Goal: Task Accomplishment & Management: Use online tool/utility

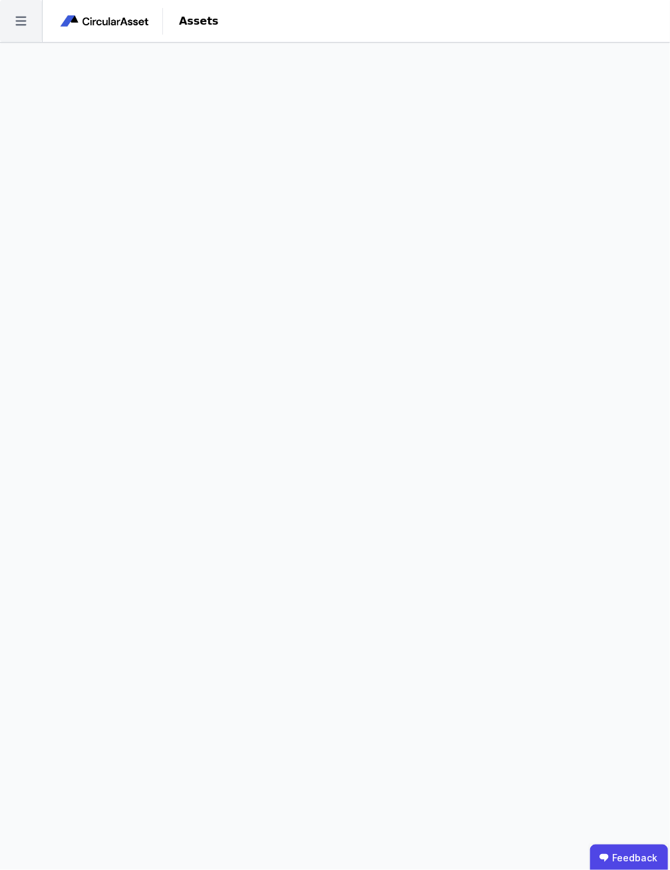
click at [20, 29] on icon at bounding box center [21, 21] width 42 height 42
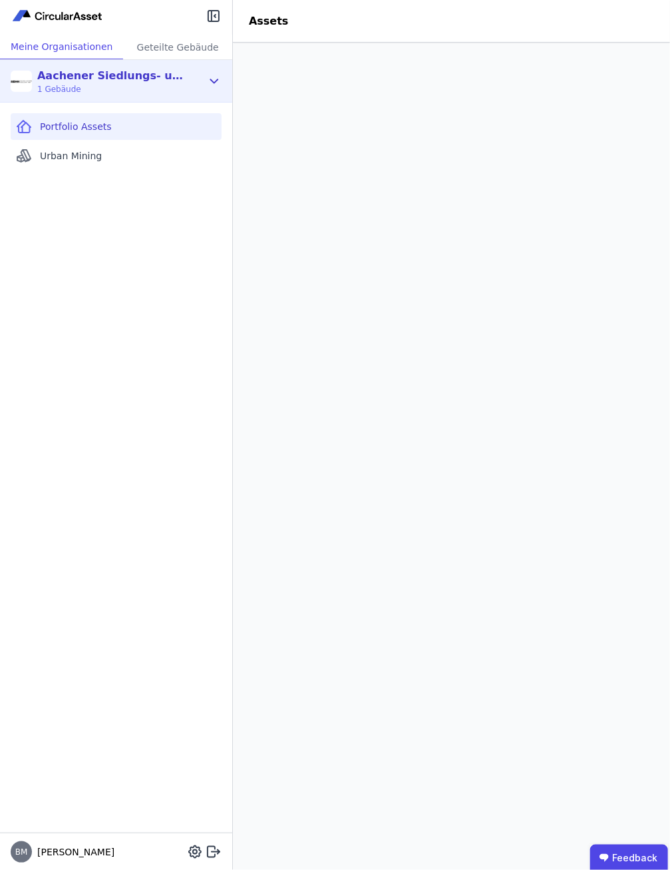
click at [163, 71] on div "Aachener Siedlungs- und Wohnungsgesellschaft mbH" at bounding box center [113, 76] width 153 height 16
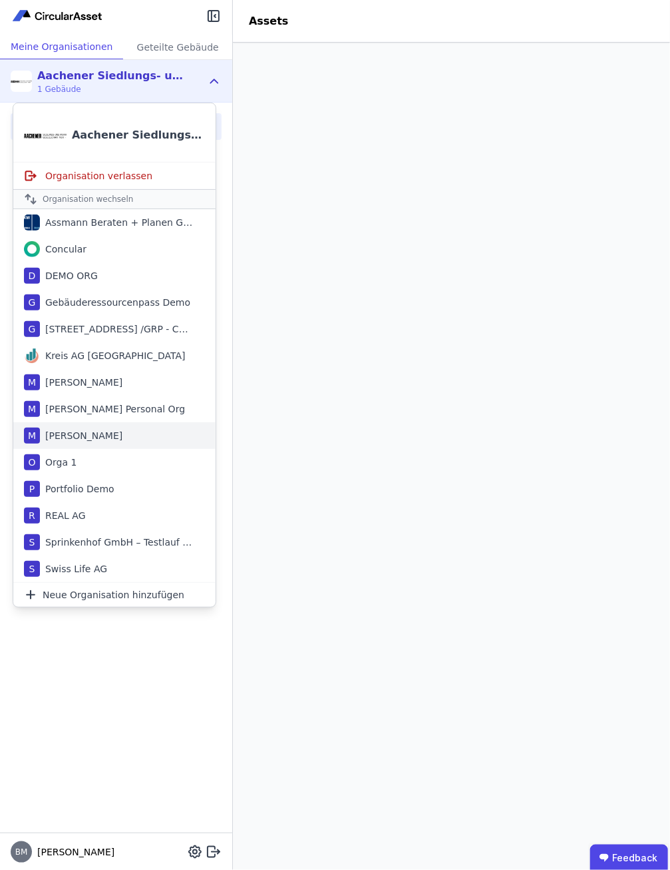
click at [119, 431] on div "M [PERSON_NAME]" at bounding box center [114, 435] width 202 height 27
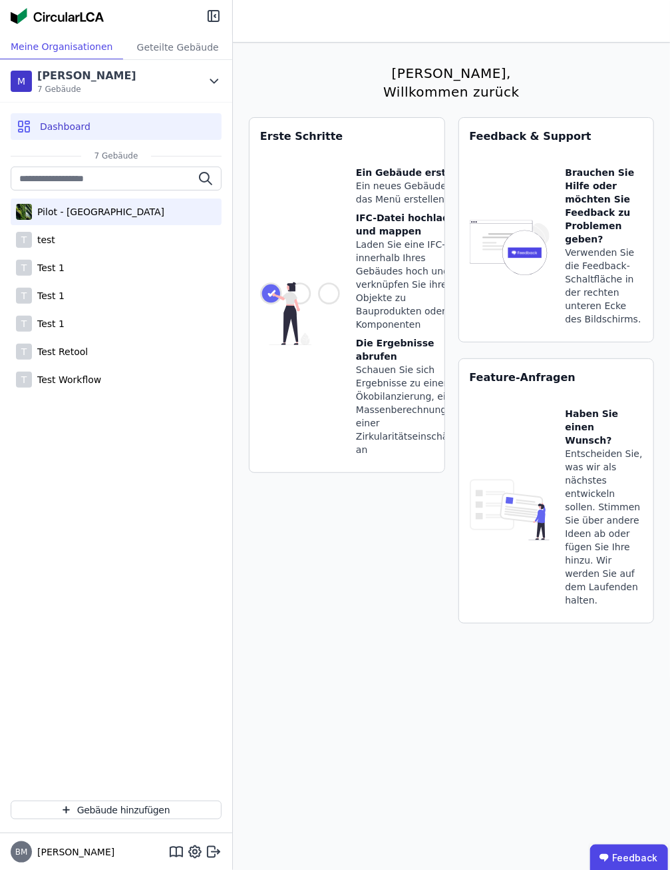
click at [103, 212] on div "Pilot - [GEOGRAPHIC_DATA]" at bounding box center [98, 211] width 132 height 13
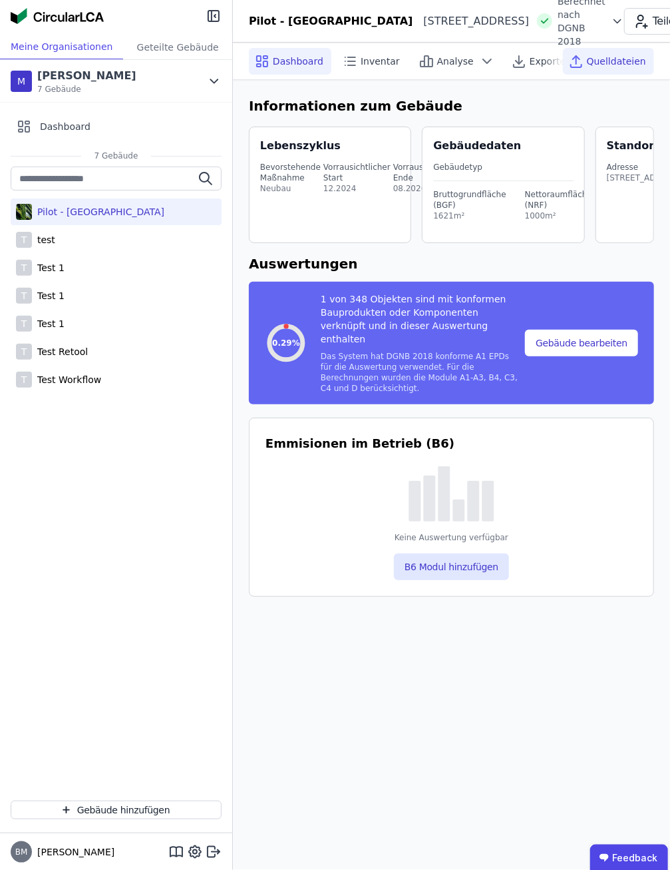
click at [611, 67] on span "Quelldateien" at bounding box center [616, 61] width 59 height 13
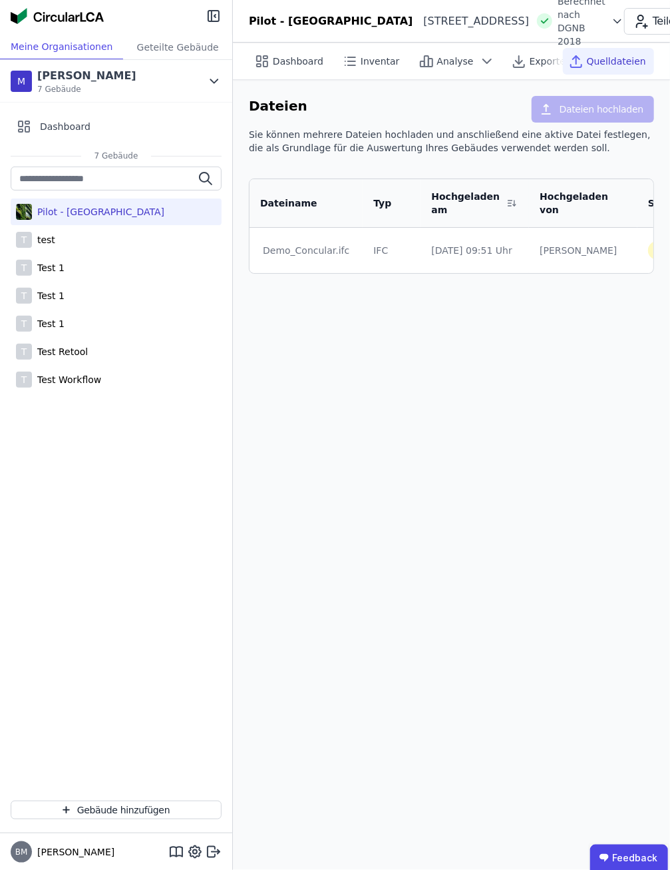
click at [495, 260] on td "[DATE] 09:51 Uhr" at bounding box center [475, 250] width 109 height 45
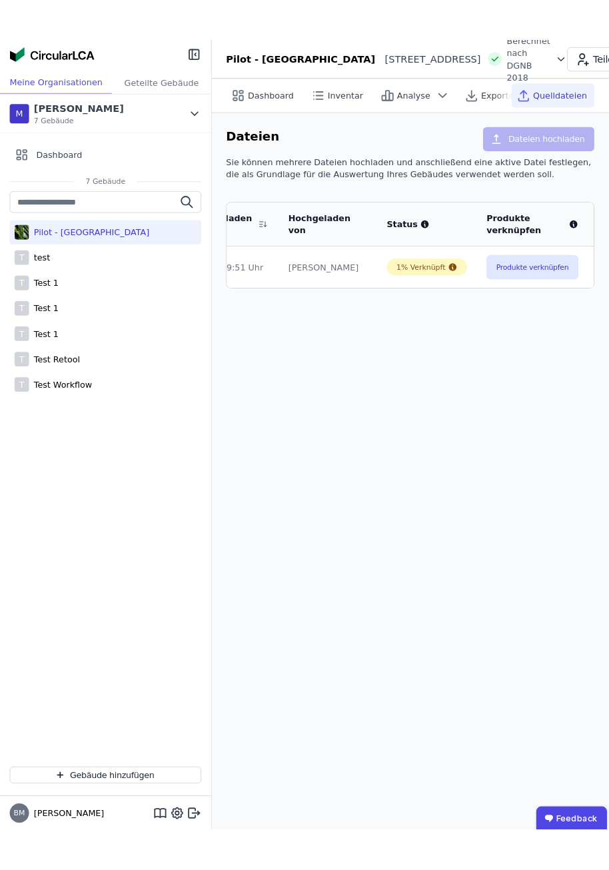
scroll to position [0, 249]
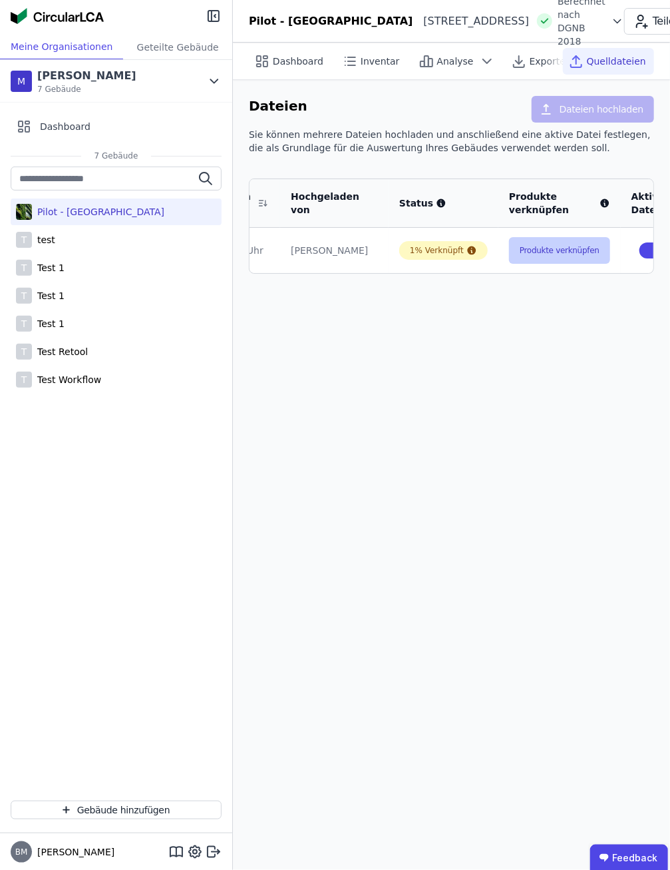
click at [541, 250] on button "Produkte verknüpfen" at bounding box center [559, 250] width 101 height 27
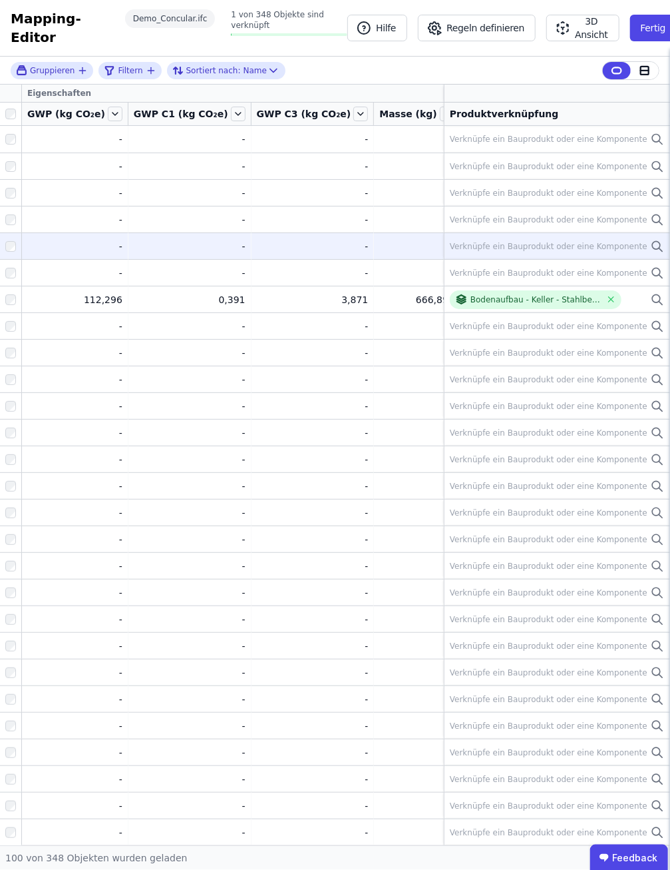
click at [529, 241] on div "Verknüpfe ein Bauprodukt oder eine Komponente" at bounding box center [549, 246] width 198 height 11
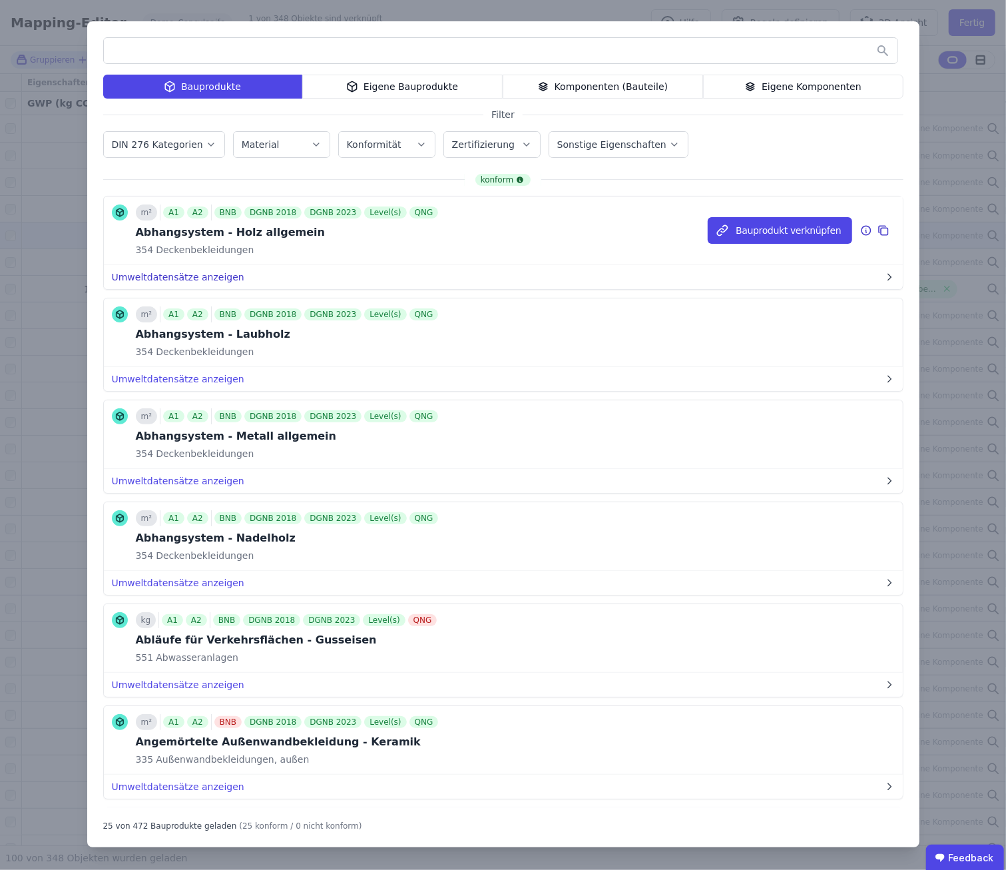
click at [272, 270] on button "Umweltdatensätze anzeigen" at bounding box center [503, 277] width 799 height 24
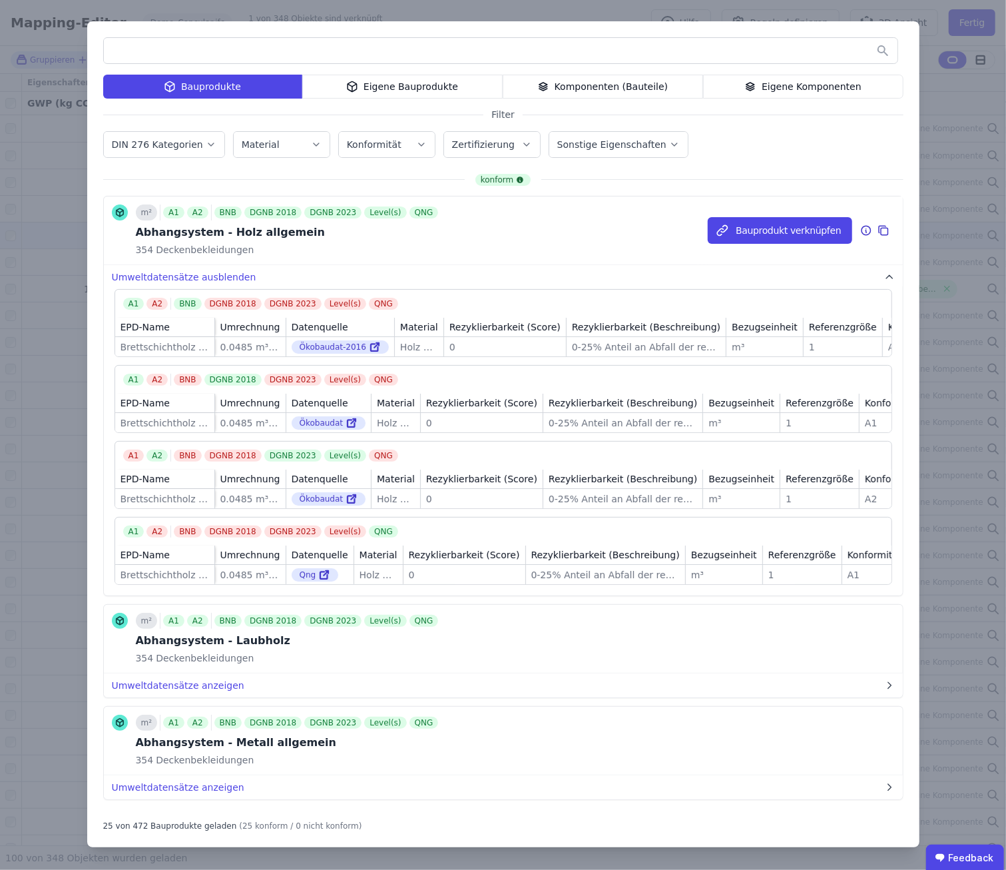
click at [670, 230] on icon at bounding box center [866, 231] width 1 height 2
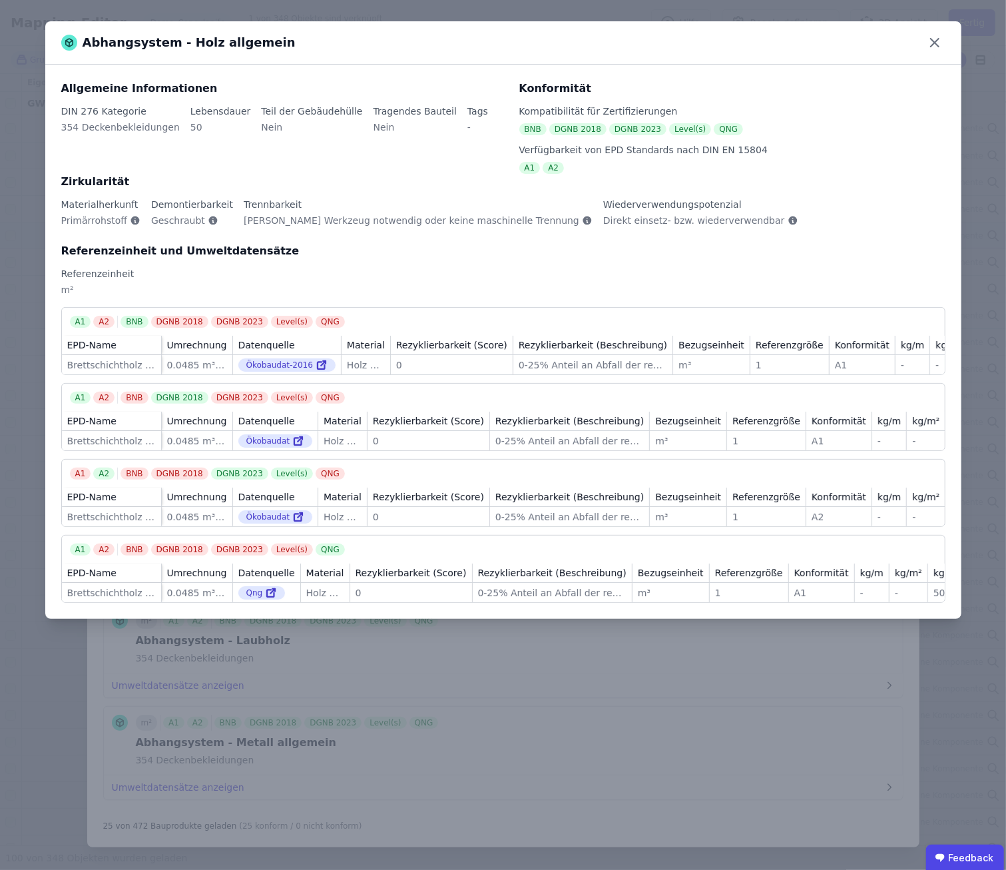
click at [670, 230] on div "Materialherkunft Primärrohstoff Demontierbarkeit Geschraubt Trennbarkeit Kein W…" at bounding box center [503, 220] width 884 height 45
click at [670, 149] on div "Verfügbarkeit von EPD Standards nach DIN EN 15804" at bounding box center [732, 149] width 426 height 13
drag, startPoint x: 714, startPoint y: 299, endPoint x: 707, endPoint y: 282, distance: 18.8
click at [670, 308] on div "Allgemeine Informationen DIN 276 Kategorie 354 Deckenbekleidungen Lebensdauer 5…" at bounding box center [503, 342] width 916 height 554
click at [670, 309] on div "A1 A2 BNB DGNB 2018 DGNB 2023 Level(s) QNG" at bounding box center [503, 318] width 883 height 20
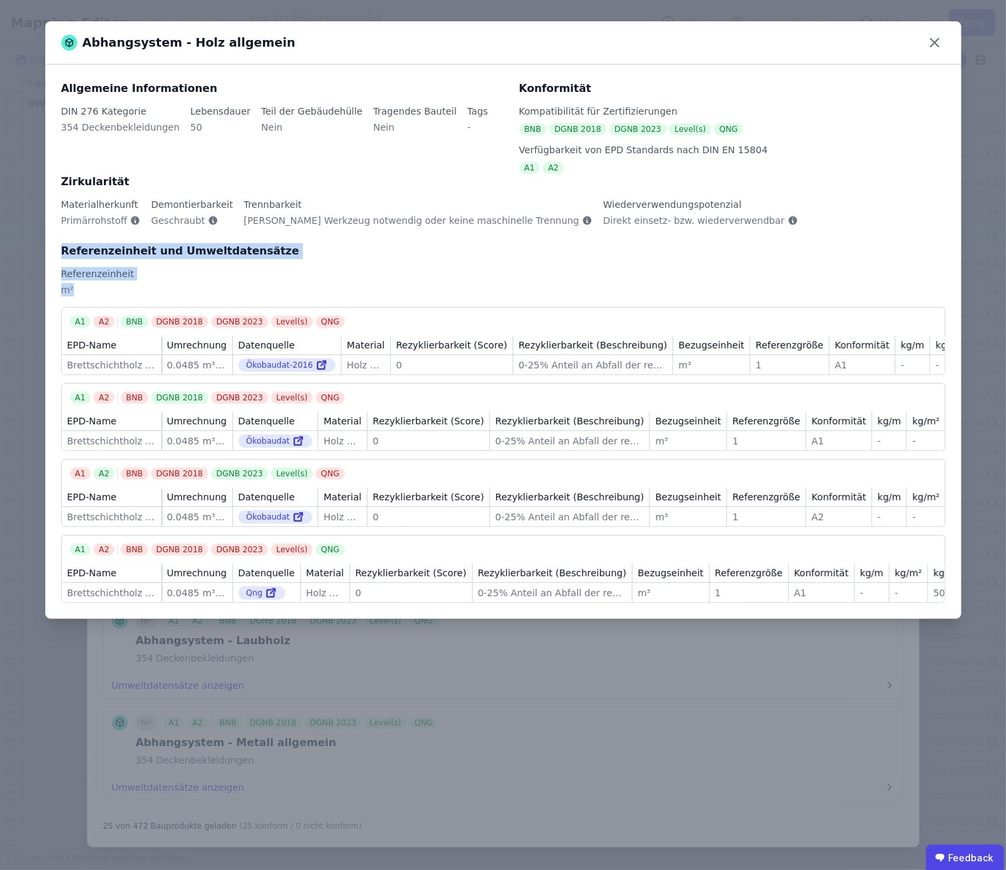
click at [670, 282] on div "Referenzeinheit und Umweltdatensätze Referenzeinheit m²" at bounding box center [503, 275] width 884 height 64
click at [670, 45] on icon at bounding box center [934, 42] width 21 height 21
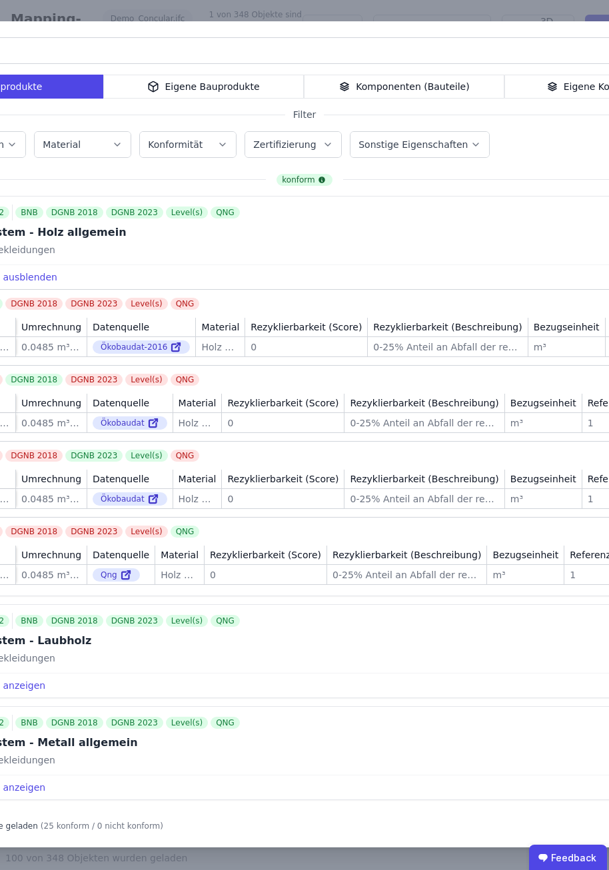
click at [529, 25] on div "Bauprodukte Eigene Bauprodukte Komponenten (Bauteile) Eigene Komponenten Filter…" at bounding box center [304, 434] width 832 height 826
